Goal: Information Seeking & Learning: Find specific fact

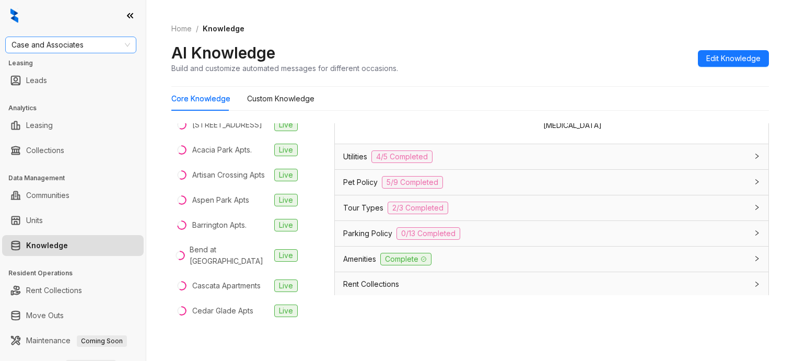
click at [94, 45] on span "Case and Associates" at bounding box center [70, 45] width 119 height 16
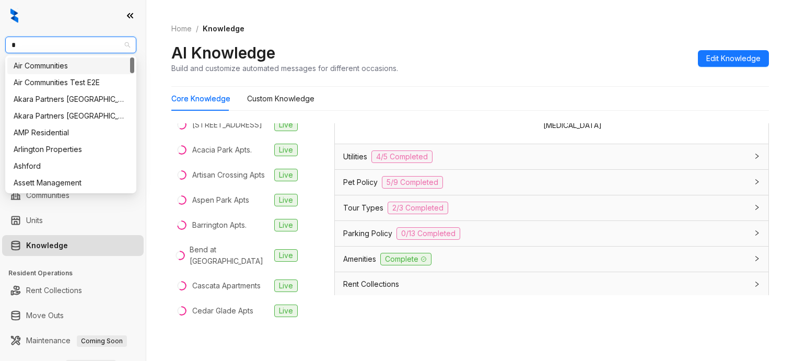
type input "**"
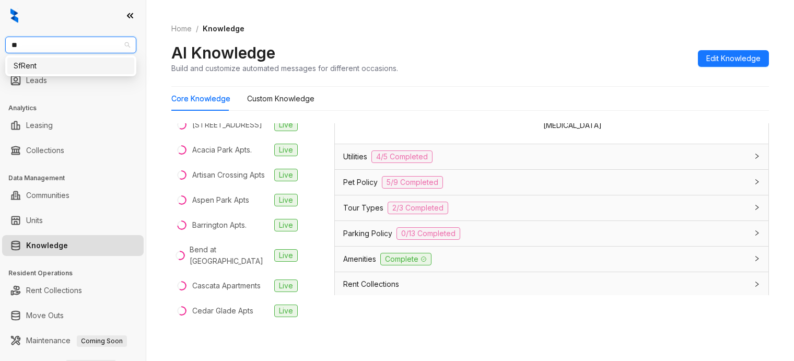
click at [73, 64] on div "SfRent" at bounding box center [71, 65] width 114 height 11
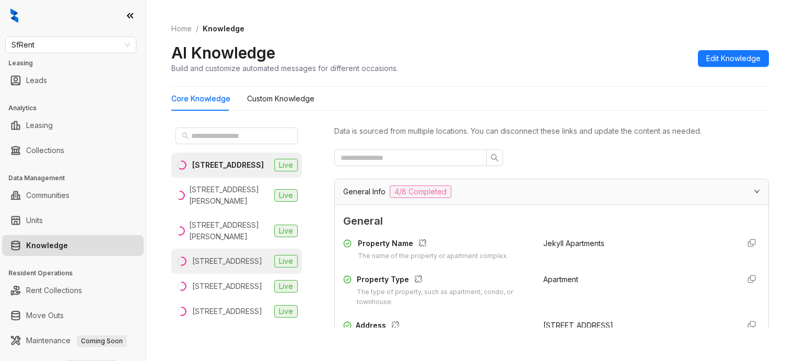
scroll to position [131, 0]
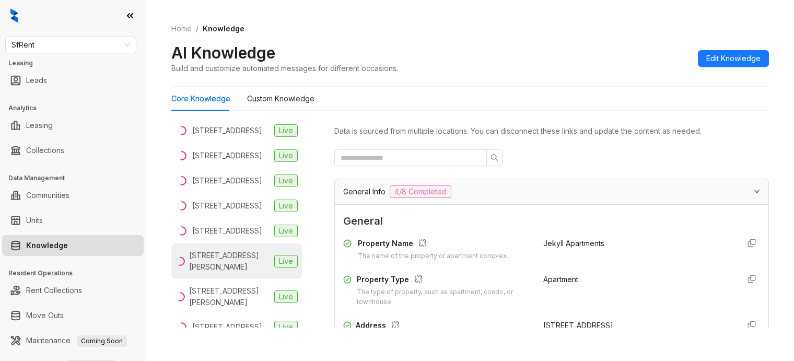
click at [227, 273] on div "424 Jones St, San Francisco, CA" at bounding box center [229, 261] width 81 height 23
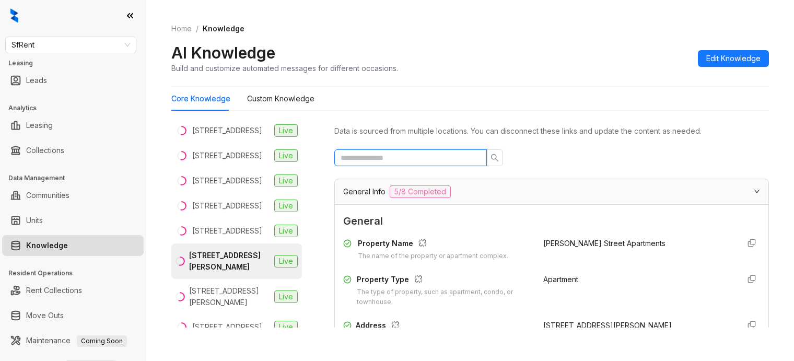
click at [447, 157] on input "text" at bounding box center [406, 157] width 132 height 11
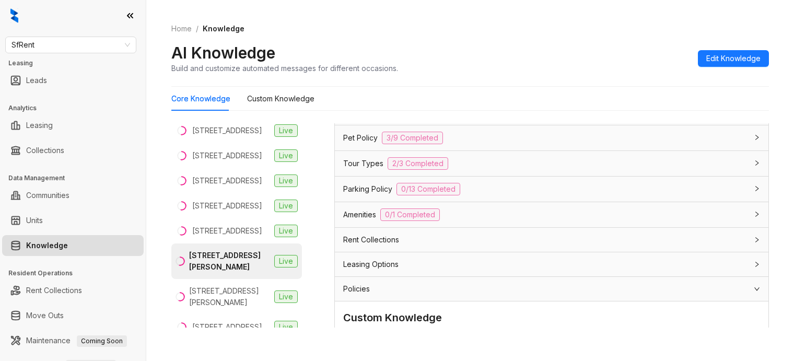
scroll to position [442, 0]
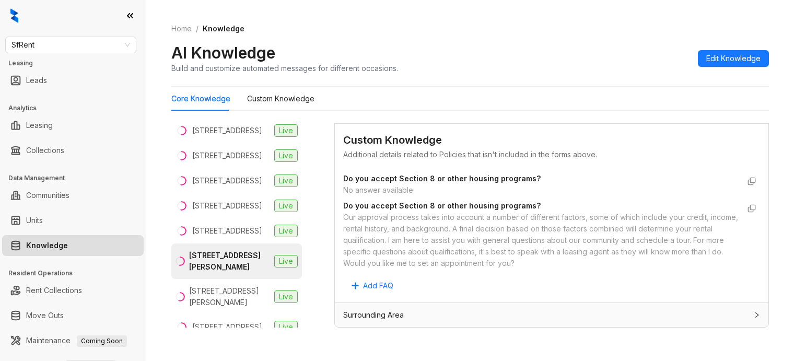
type input "****"
click at [348, 215] on div "Our approval process takes into account a number of different factors, some of …" at bounding box center [541, 239] width 396 height 57
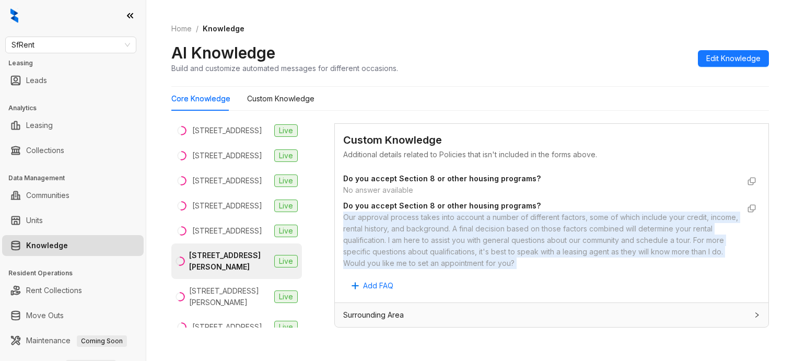
drag, startPoint x: 348, startPoint y: 215, endPoint x: 638, endPoint y: 263, distance: 294.1
click at [638, 263] on div "Our approval process takes into account a number of different factors, some of …" at bounding box center [541, 239] width 396 height 57
copy div "Our approval process takes into account a number of different factors, some of …"
